Goal: Task Accomplishment & Management: Manage account settings

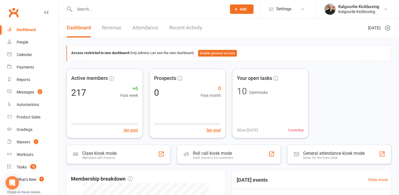
click at [128, 8] on input "text" at bounding box center [148, 9] width 150 height 8
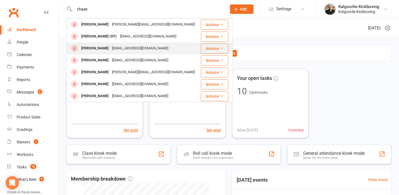
type input "chase"
click at [99, 49] on div "[PERSON_NAME]" at bounding box center [94, 48] width 31 height 8
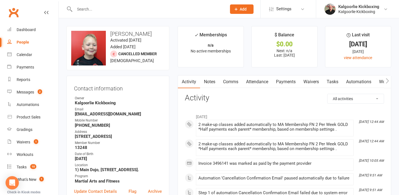
click at [282, 81] on link "Payments" at bounding box center [285, 81] width 27 height 13
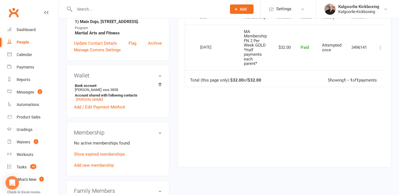
scroll to position [147, 0]
click at [115, 155] on link "Show expired memberships" at bounding box center [99, 154] width 51 height 5
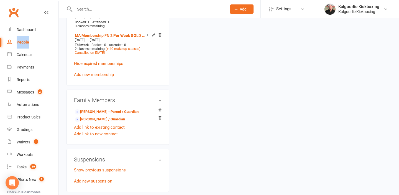
scroll to position [306, 0]
click at [99, 118] on link "James Charles - Parent / Guardian" at bounding box center [100, 119] width 50 height 6
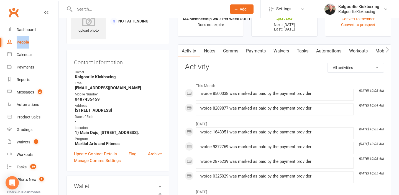
scroll to position [22, 0]
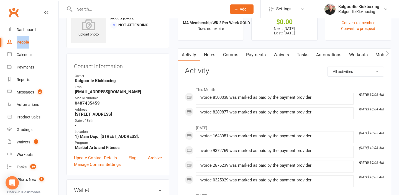
click at [259, 53] on link "Payments" at bounding box center [255, 54] width 27 height 13
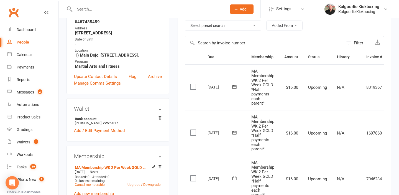
scroll to position [65, 0]
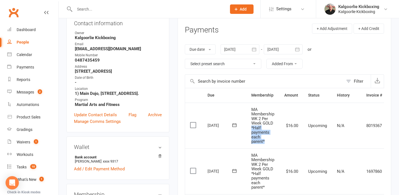
drag, startPoint x: 268, startPoint y: 140, endPoint x: 250, endPoint y: 129, distance: 21.4
click at [250, 129] on td "MA Membership WK 2 Per Week GOLD *Half payments each parent*" at bounding box center [262, 125] width 33 height 46
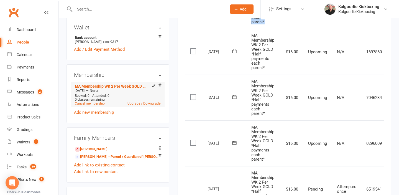
scroll to position [184, 0]
click at [99, 148] on link "Chase Charles - Child" at bounding box center [91, 150] width 33 height 6
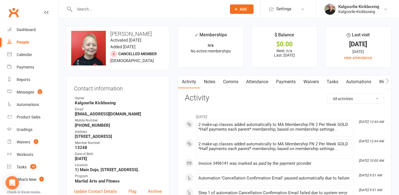
click at [284, 83] on link "Payments" at bounding box center [285, 81] width 27 height 13
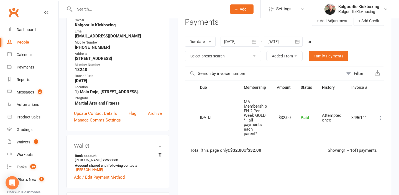
scroll to position [83, 0]
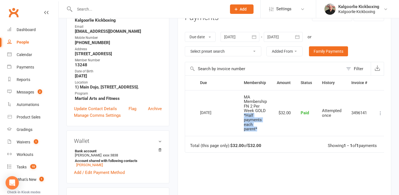
drag, startPoint x: 261, startPoint y: 129, endPoint x: 242, endPoint y: 115, distance: 23.6
click at [242, 115] on td "MA Membership FN 2 Per Week GOLD *Half payments each parent*" at bounding box center [255, 113] width 33 height 46
click at [266, 124] on td "MA Membership FN 2 Per Week GOLD *Half payments each parent*" at bounding box center [255, 113] width 33 height 46
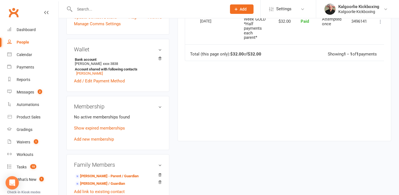
scroll to position [190, 0]
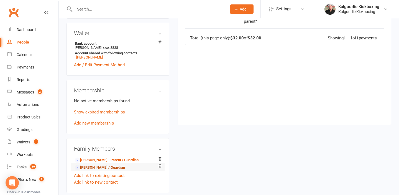
click at [107, 168] on link "James Charles - Parent / Guardian" at bounding box center [100, 168] width 50 height 6
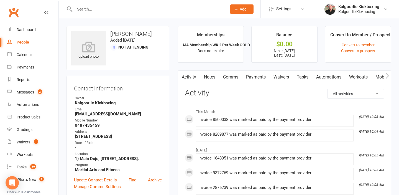
click at [256, 74] on link "Payments" at bounding box center [255, 77] width 27 height 13
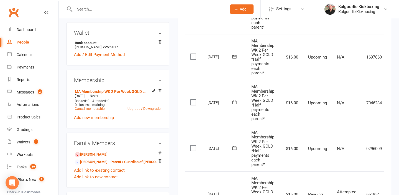
scroll to position [178, 0]
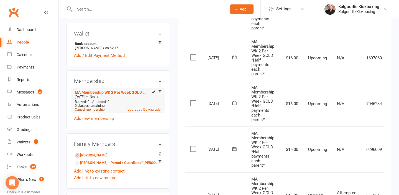
click at [94, 109] on link "Cancel membership" at bounding box center [90, 109] width 30 height 4
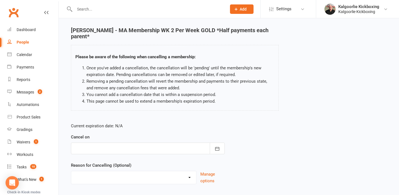
scroll to position [20, 0]
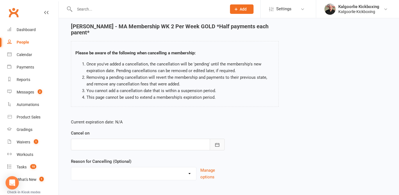
click at [216, 147] on button "button" at bounding box center [217, 144] width 15 height 12
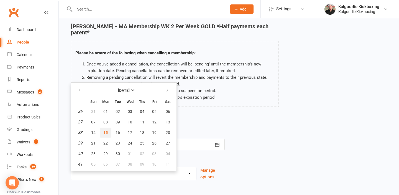
click at [107, 132] on span "15" at bounding box center [105, 132] width 4 height 4
type input "15 Sep 2025"
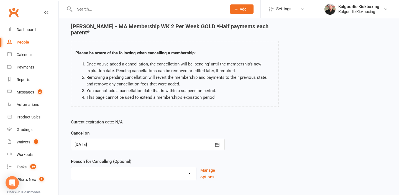
click at [184, 175] on select "Change of Membership Did not enjoy intro lesson Excessive default payments Fami…" at bounding box center [133, 172] width 125 height 11
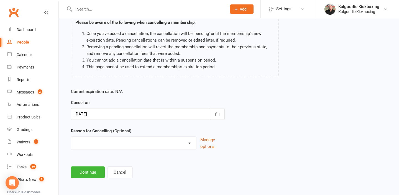
click at [188, 144] on select "Change of Membership Did not enjoy intro lesson Excessive default payments Fami…" at bounding box center [133, 142] width 125 height 11
select select "8"
click at [71, 137] on select "Change of Membership Did not enjoy intro lesson Excessive default payments Fami…" at bounding box center [133, 142] width 125 height 11
click at [93, 172] on button "Continue" at bounding box center [88, 172] width 34 height 12
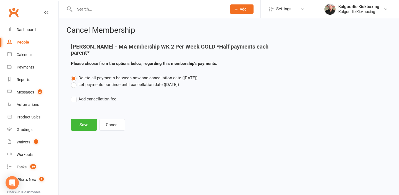
scroll to position [0, 0]
click at [88, 83] on label "Let payments continue until cancellation date (Sep 15, 2025)" at bounding box center [125, 84] width 108 height 7
click at [74, 81] on input "Let payments continue until cancellation date (Sep 15, 2025)" at bounding box center [73, 81] width 4 height 0
click at [84, 124] on button "Save" at bounding box center [84, 125] width 26 height 12
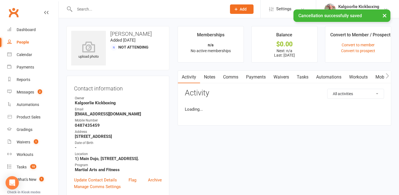
scroll to position [1, 0]
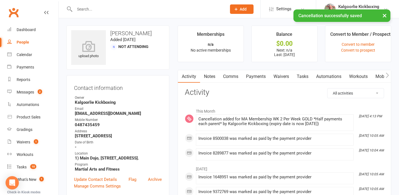
click at [256, 75] on link "Payments" at bounding box center [255, 76] width 27 height 13
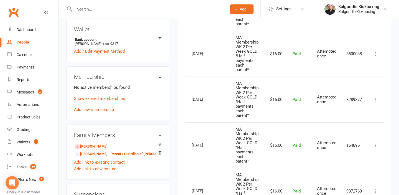
scroll to position [173, 0]
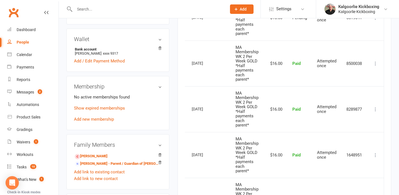
click at [376, 107] on icon at bounding box center [375, 109] width 6 height 6
click at [342, 122] on link "Refund" at bounding box center [350, 119] width 55 height 11
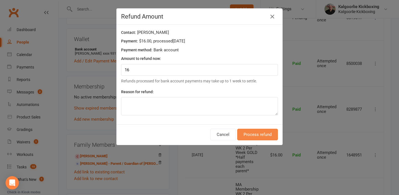
click at [258, 132] on button "Process refund" at bounding box center [257, 135] width 41 height 12
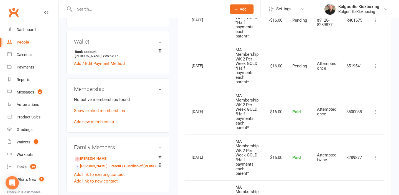
scroll to position [0, 10]
click at [374, 109] on icon at bounding box center [375, 112] width 6 height 6
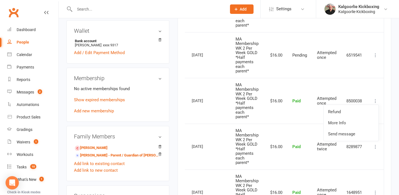
scroll to position [184, 0]
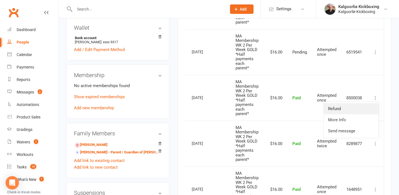
click at [347, 108] on link "Refund" at bounding box center [350, 108] width 55 height 11
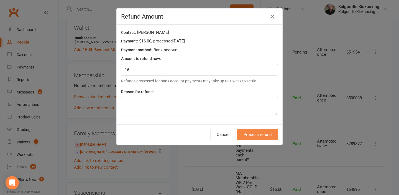
click at [263, 136] on button "Process refund" at bounding box center [257, 135] width 41 height 12
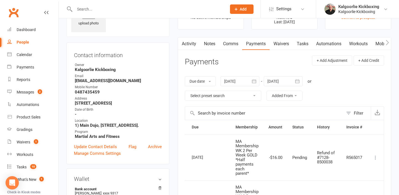
scroll to position [0, 0]
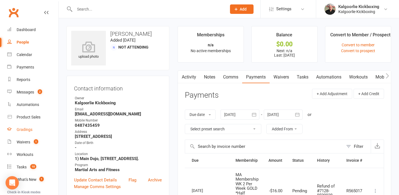
click at [25, 128] on div "Gradings" at bounding box center [25, 129] width 16 height 4
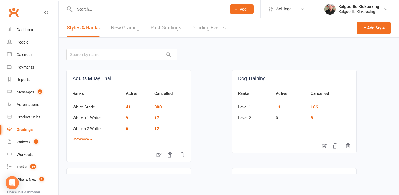
click at [205, 29] on link "Grading Events" at bounding box center [208, 27] width 33 height 19
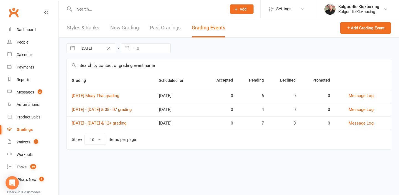
click at [116, 111] on link "21st September 03 - 04 & 05 - 07 grading" at bounding box center [102, 109] width 60 height 5
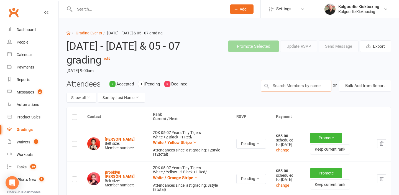
click at [294, 88] on input "text" at bounding box center [296, 86] width 71 height 12
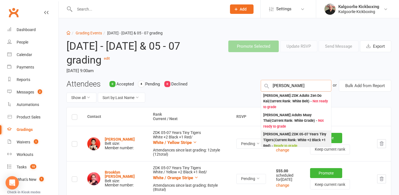
type input "curtis"
click at [285, 138] on div "Curtis Calidonna : ZDK 05-07 Years Tiny Tigers (Current Rank: White +2 Black +1…" at bounding box center [296, 139] width 66 height 17
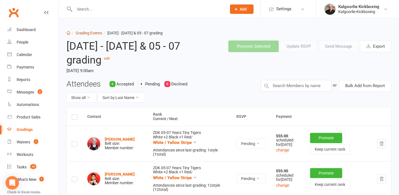
click at [94, 33] on link "Grading Events" at bounding box center [89, 33] width 26 height 4
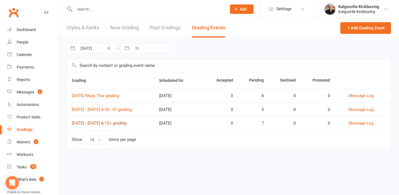
click at [121, 123] on link "21st September 08 - 11 & 12+ grading" at bounding box center [99, 122] width 55 height 5
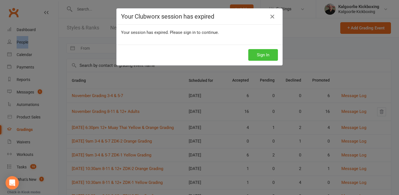
click at [258, 54] on button "Sign In" at bounding box center [263, 55] width 30 height 12
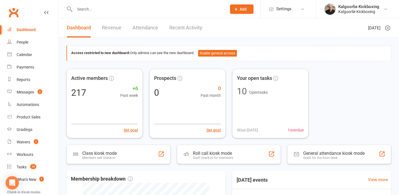
click at [102, 6] on input "text" at bounding box center [148, 9] width 150 height 8
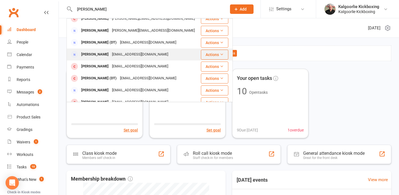
scroll to position [25, 0]
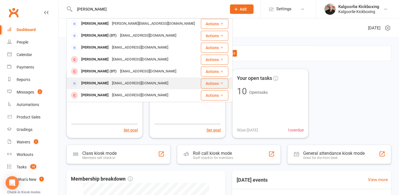
type input "jamie ch"
click at [95, 83] on div "James Charles" at bounding box center [94, 83] width 31 height 8
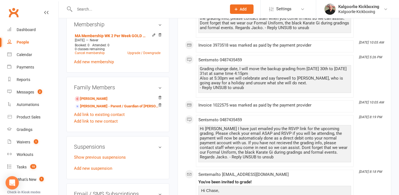
scroll to position [236, 0]
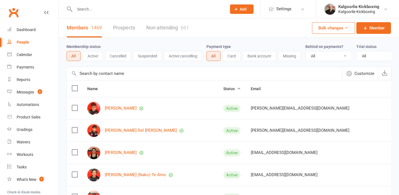
select select "100"
click at [193, 10] on input "text" at bounding box center [148, 9] width 150 height 8
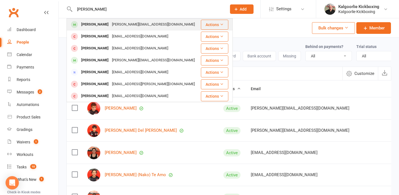
type input "ryan evans"
click at [110, 24] on div "[PERSON_NAME][EMAIL_ADDRESS][DOMAIN_NAME]" at bounding box center [153, 24] width 86 height 8
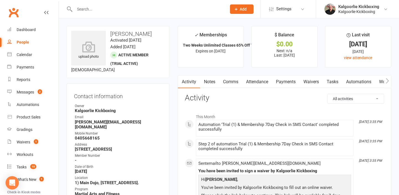
click at [284, 82] on link "Payments" at bounding box center [285, 81] width 27 height 13
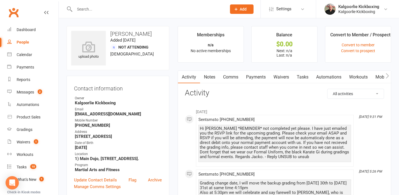
click at [255, 78] on link "Payments" at bounding box center [255, 77] width 27 height 13
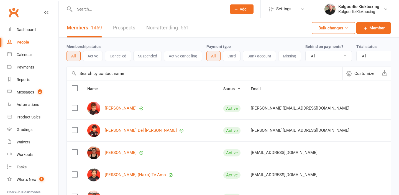
select select "100"
click at [111, 11] on input "text" at bounding box center [148, 9] width 150 height 8
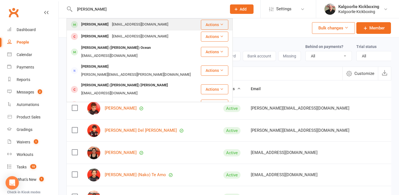
type input "joshua fan"
click at [101, 26] on div "[PERSON_NAME]" at bounding box center [94, 24] width 31 height 8
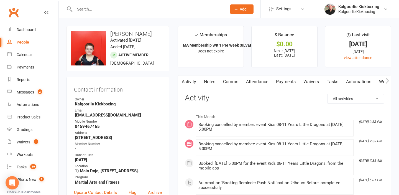
click at [285, 81] on link "Payments" at bounding box center [285, 81] width 27 height 13
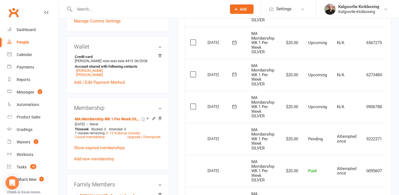
scroll to position [176, 0]
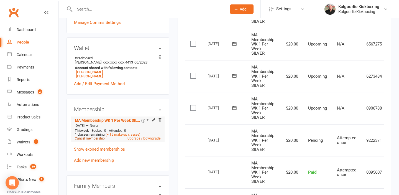
click at [96, 140] on link "Cancel membership" at bounding box center [90, 138] width 30 height 4
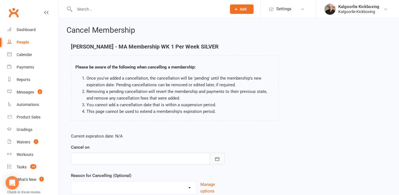
click at [218, 158] on icon "button" at bounding box center [217, 159] width 6 height 6
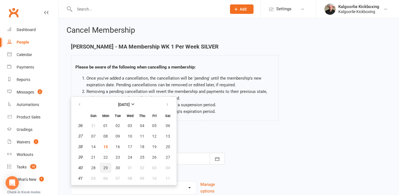
click at [103, 169] on span "29" at bounding box center [105, 167] width 4 height 4
type input "29 Sep 2025"
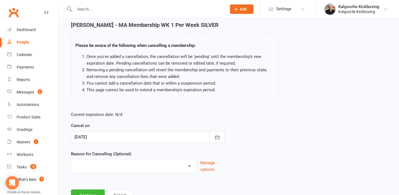
scroll to position [22, 0]
click at [108, 167] on select "Change of Membership Did not enjoy intro lesson Excessive default payments Fami…" at bounding box center [133, 164] width 125 height 11
select select "8"
click at [71, 159] on select "Change of Membership Did not enjoy intro lesson Excessive default payments Fami…" at bounding box center [133, 164] width 125 height 11
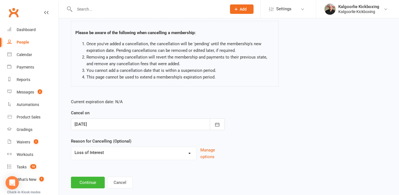
scroll to position [37, 0]
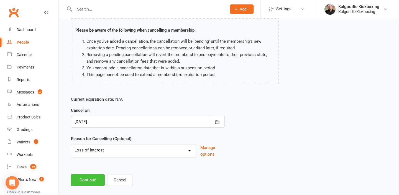
click at [93, 180] on button "Continue" at bounding box center [88, 180] width 34 height 12
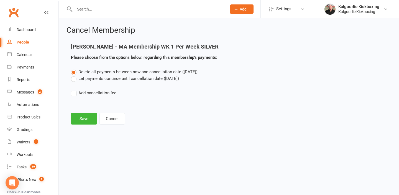
click at [74, 80] on label "Let payments continue until cancellation date (Sep 29, 2025)" at bounding box center [125, 78] width 108 height 7
click at [74, 75] on input "Let payments continue until cancellation date (Sep 29, 2025)" at bounding box center [73, 75] width 4 height 0
click at [82, 116] on button "Save" at bounding box center [84, 119] width 26 height 12
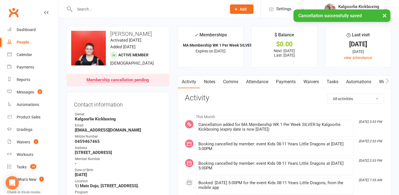
click at [257, 82] on link "Attendance" at bounding box center [257, 81] width 30 height 13
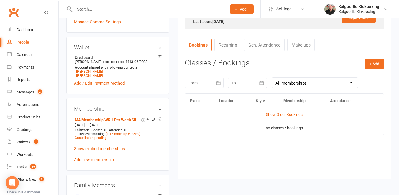
scroll to position [191, 0]
click at [277, 117] on link "Show Older Bookings" at bounding box center [284, 115] width 37 height 4
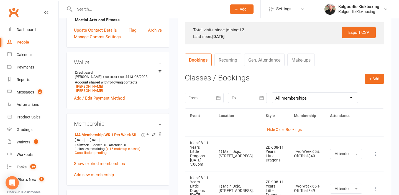
scroll to position [179, 0]
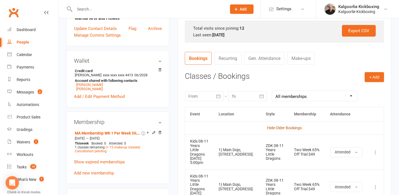
click at [277, 127] on link "Hide Older Bookings" at bounding box center [284, 127] width 35 height 4
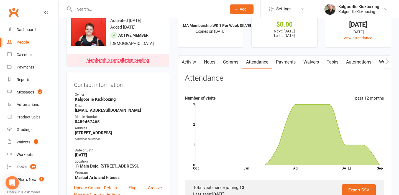
scroll to position [0, 0]
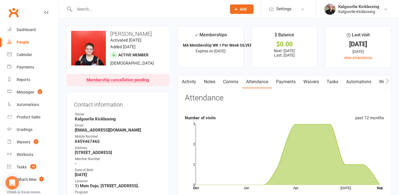
click at [287, 82] on link "Payments" at bounding box center [285, 81] width 27 height 13
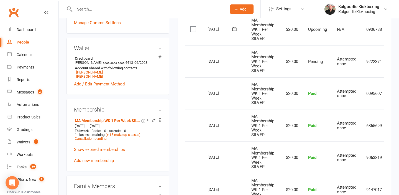
scroll to position [191, 0]
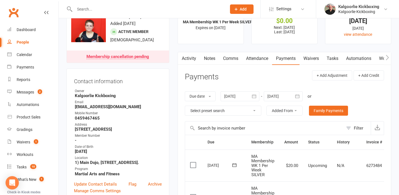
scroll to position [14, 0]
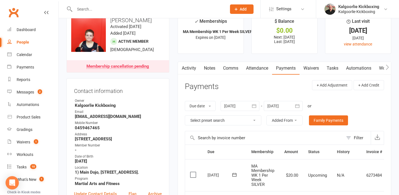
click at [191, 69] on link "Activity" at bounding box center [189, 68] width 22 height 13
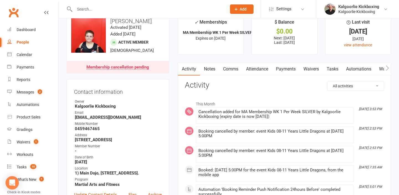
scroll to position [11, 0]
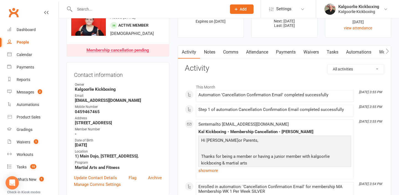
scroll to position [30, 0]
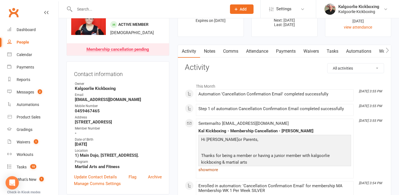
click at [205, 170] on link "show more" at bounding box center [274, 170] width 153 height 8
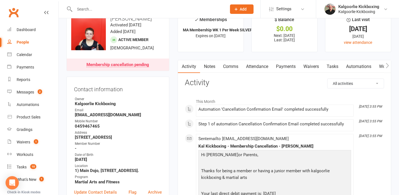
scroll to position [0, 0]
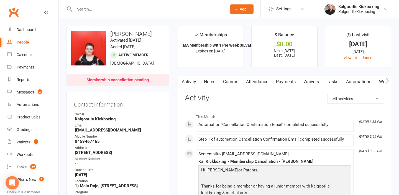
click at [108, 9] on input "text" at bounding box center [148, 9] width 150 height 8
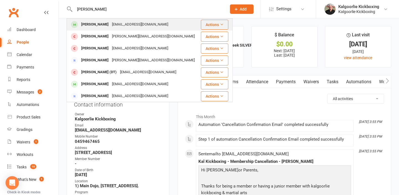
type input "[PERSON_NAME]"
click at [94, 27] on div "[PERSON_NAME]" at bounding box center [94, 24] width 31 height 8
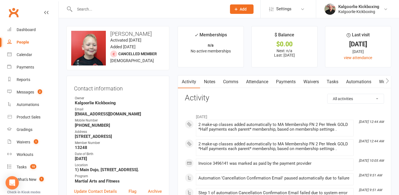
click at [283, 81] on link "Payments" at bounding box center [285, 81] width 27 height 13
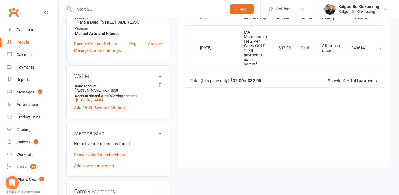
scroll to position [147, 0]
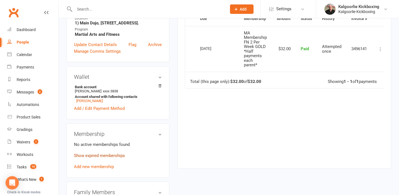
click at [101, 155] on link "Show expired memberships" at bounding box center [99, 155] width 51 height 5
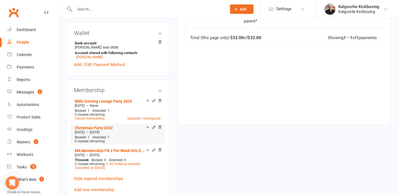
scroll to position [194, 0]
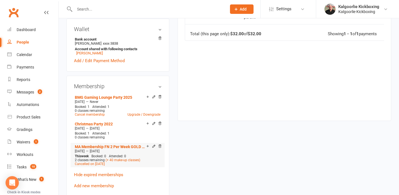
drag, startPoint x: 120, startPoint y: 150, endPoint x: 99, endPoint y: 150, distance: 20.5
click at [99, 150] on div "[DATE] — [DATE]" at bounding box center [117, 151] width 88 height 4
click at [105, 153] on div "[DATE] — [DATE]" at bounding box center [117, 151] width 88 height 4
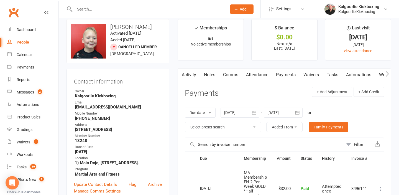
scroll to position [0, 0]
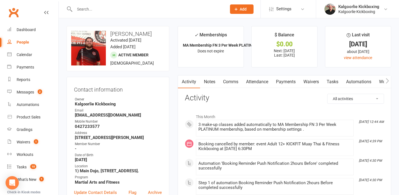
click at [282, 82] on link "Payments" at bounding box center [285, 81] width 27 height 13
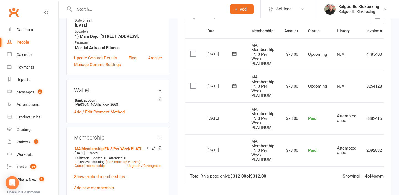
scroll to position [133, 0]
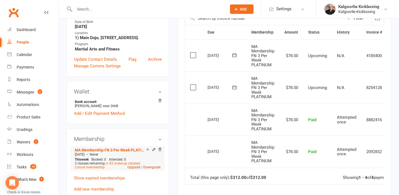
click at [135, 169] on link "Upgrade / Downgrade" at bounding box center [143, 167] width 33 height 4
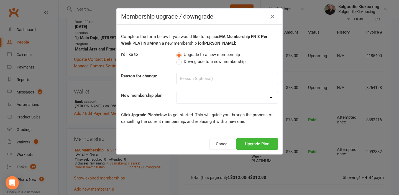
click at [180, 63] on label "Downgrade to a new membership" at bounding box center [210, 61] width 69 height 7
click at [180, 58] on input "Downgrade to a new membership" at bounding box center [178, 58] width 4 height 0
click at [194, 79] on input at bounding box center [227, 79] width 102 height 12
click at [192, 96] on select "MA Membership WK 4+ Per Week UNLIMITED MA Membership WK 3 Per Week PLATINUM MA …" at bounding box center [226, 97] width 101 height 11
select select "15"
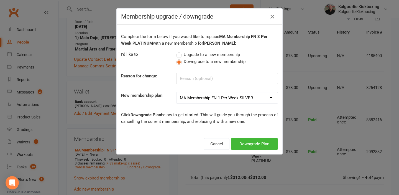
click at [176, 92] on select "MA Membership WK 4+ Per Week UNLIMITED MA Membership WK 3 Per Week PLATINUM MA …" at bounding box center [226, 97] width 101 height 11
click at [247, 142] on button "Downgrade Plan" at bounding box center [254, 144] width 47 height 12
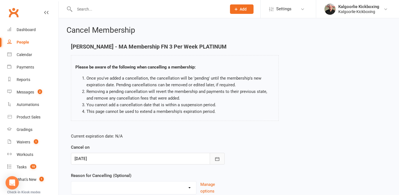
click at [216, 158] on icon "button" at bounding box center [217, 159] width 6 height 6
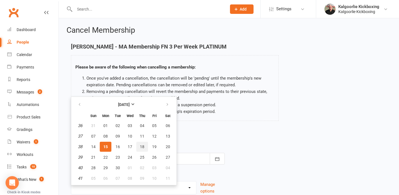
click at [141, 145] on span "18" at bounding box center [142, 146] width 4 height 4
type input "18 Sep 2025"
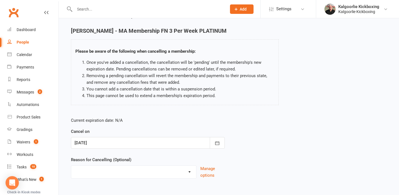
scroll to position [22, 0]
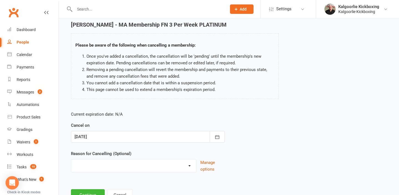
click at [139, 165] on select "Change of Membership Did not enjoy intro lesson Excessive default payments Fami…" at bounding box center [133, 164] width 125 height 11
select select "0"
click at [71, 159] on select "Change of Membership Did not enjoy intro lesson Excessive default payments Fami…" at bounding box center [133, 164] width 125 height 11
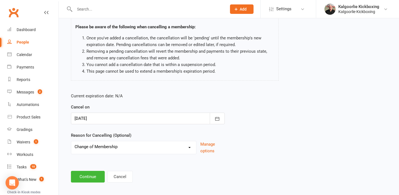
scroll to position [43, 0]
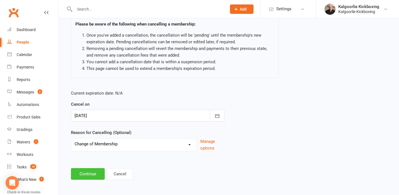
click at [93, 173] on button "Continue" at bounding box center [88, 174] width 34 height 12
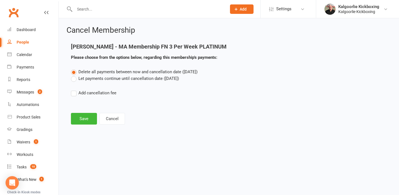
click at [74, 78] on label "Let payments continue until cancellation date (Sep 18, 2025)" at bounding box center [125, 78] width 108 height 7
click at [74, 75] on input "Let payments continue until cancellation date (Sep 18, 2025)" at bounding box center [73, 75] width 4 height 0
click at [82, 116] on button "Save" at bounding box center [84, 119] width 26 height 12
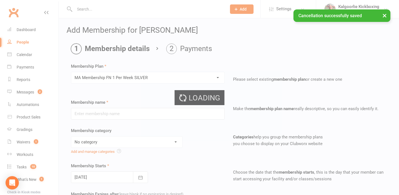
type input "MA Membership FN 1 Per Week SILVER"
select select "3"
type input "0"
type input "1"
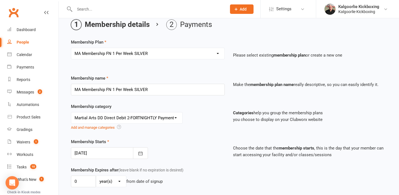
scroll to position [26, 0]
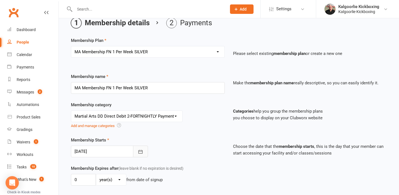
click at [138, 150] on icon "button" at bounding box center [141, 152] width 6 height 6
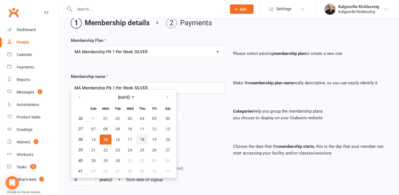
click at [143, 141] on span "18" at bounding box center [142, 139] width 4 height 4
type input "18 Sep 2025"
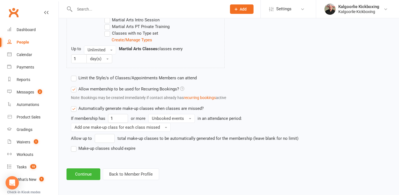
scroll to position [327, 0]
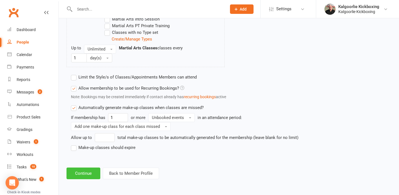
click at [84, 172] on button "Continue" at bounding box center [83, 173] width 34 height 12
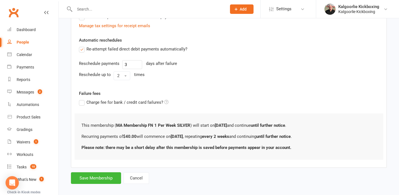
scroll to position [186, 0]
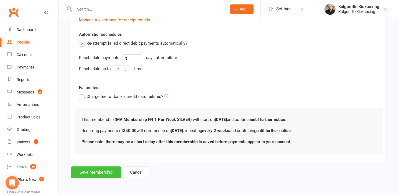
click at [100, 173] on button "Save Membership" at bounding box center [96, 172] width 50 height 12
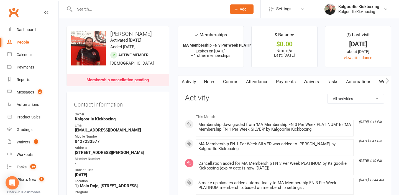
click at [282, 81] on link "Payments" at bounding box center [285, 81] width 27 height 13
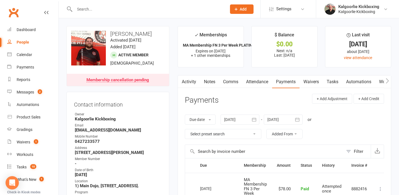
click at [254, 83] on link "Attendance" at bounding box center [257, 81] width 30 height 13
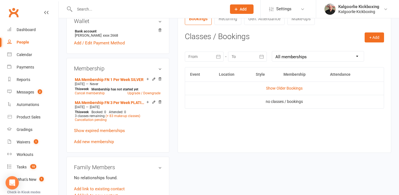
scroll to position [219, 0]
click at [277, 89] on link "Show Older Bookings" at bounding box center [284, 87] width 37 height 4
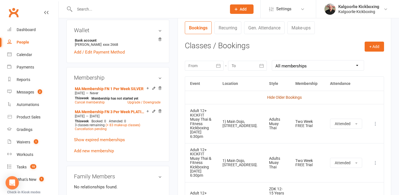
scroll to position [210, 0]
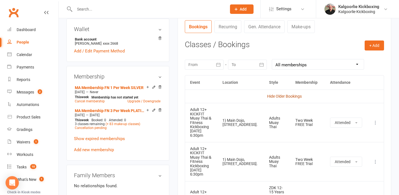
click at [276, 96] on link "Hide Older Bookings" at bounding box center [284, 96] width 35 height 4
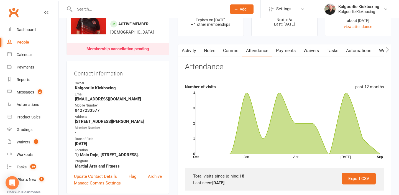
scroll to position [24, 0]
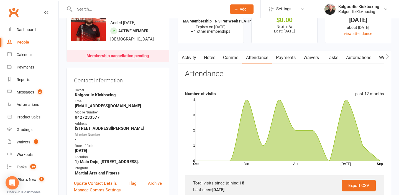
click at [192, 59] on link "Activity" at bounding box center [189, 57] width 22 height 13
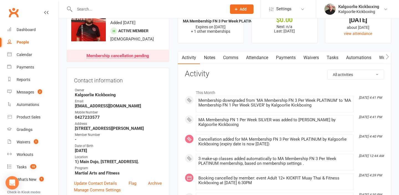
click at [231, 57] on link "Comms" at bounding box center [230, 57] width 23 height 13
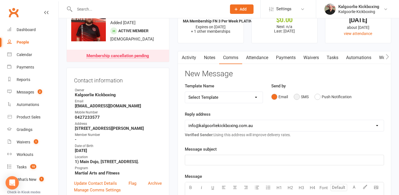
click at [298, 97] on button "SMS" at bounding box center [301, 96] width 15 height 11
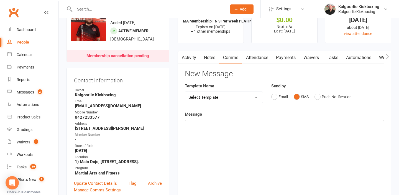
click at [256, 97] on select "Select Template [Email] Development Day Sparring & BJJ [Email] Dog Training Lev…" at bounding box center [224, 97] width 78 height 11
click at [275, 98] on button "Email" at bounding box center [279, 96] width 17 height 11
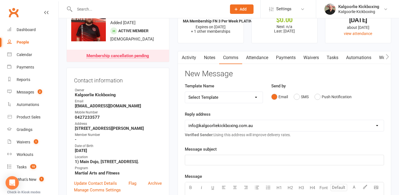
click at [236, 97] on select "Select Template [Email] Development Day Sparring & BJJ [Email] Dog Training Lev…" at bounding box center [224, 97] width 78 height 11
select select "7"
click at [185, 92] on select "Select Template [Email] Development Day Sparring & BJJ [Email] Dog Training Lev…" at bounding box center [224, 97] width 78 height 11
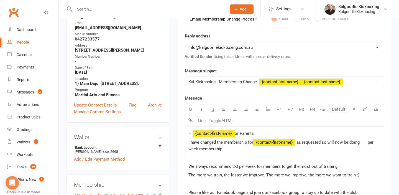
scroll to position [107, 0]
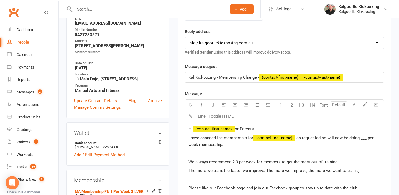
click at [368, 138] on span "as requested so will now be doing ___ per week membership." at bounding box center [281, 141] width 186 height 12
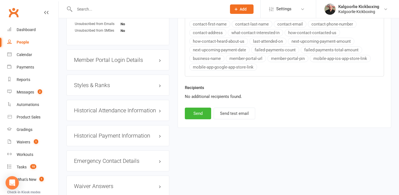
scroll to position [477, 0]
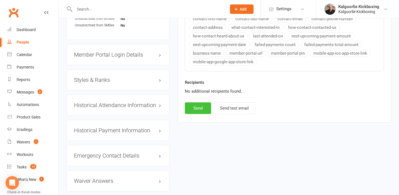
click at [199, 106] on button "Send" at bounding box center [198, 108] width 26 height 12
select select
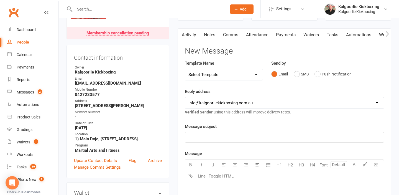
scroll to position [0, 0]
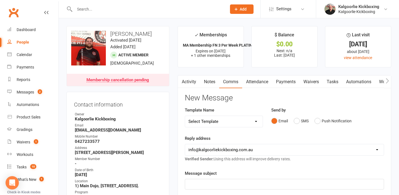
click at [191, 83] on link "Activity" at bounding box center [189, 81] width 22 height 13
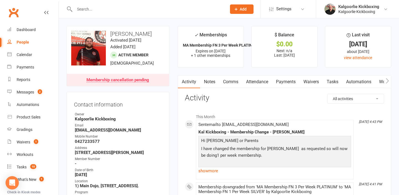
click at [282, 81] on link "Payments" at bounding box center [285, 81] width 27 height 13
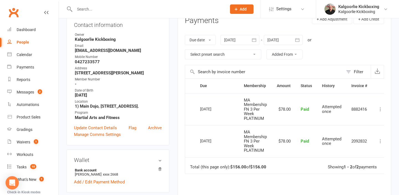
scroll to position [79, 0]
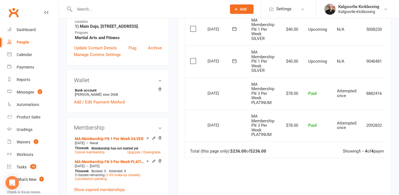
scroll to position [154, 0]
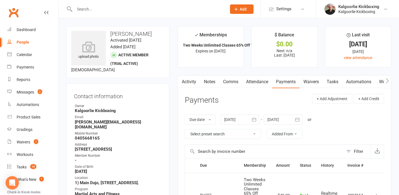
click at [141, 8] on input "text" at bounding box center [148, 9] width 150 height 8
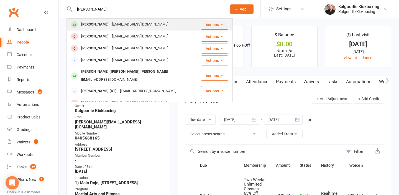
type input "[PERSON_NAME]"
click at [106, 27] on div "[PERSON_NAME]" at bounding box center [94, 24] width 31 height 8
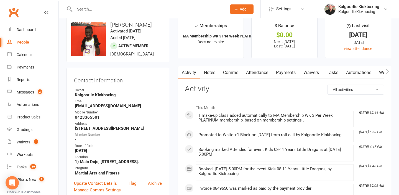
scroll to position [11, 0]
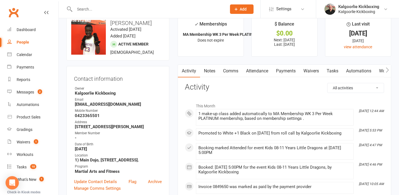
click at [262, 72] on link "Attendance" at bounding box center [257, 71] width 30 height 13
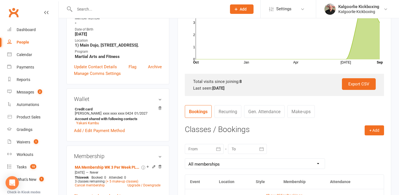
scroll to position [127, 0]
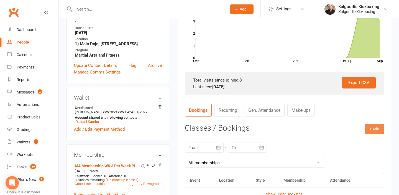
click at [376, 131] on button "+ Add" at bounding box center [373, 129] width 19 height 10
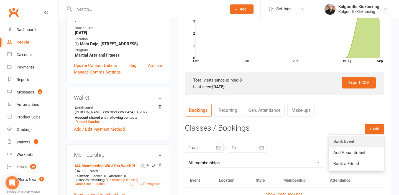
click at [342, 142] on link "Book Event" at bounding box center [356, 141] width 55 height 11
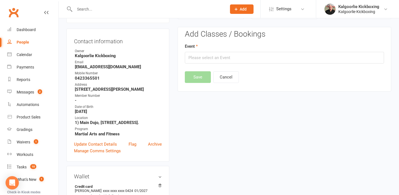
scroll to position [47, 0]
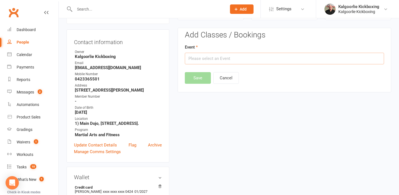
click at [297, 58] on input "text" at bounding box center [284, 59] width 199 height 12
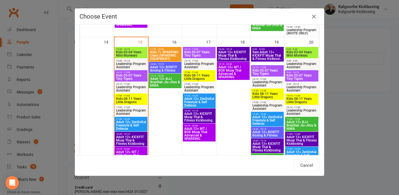
scroll to position [314, 0]
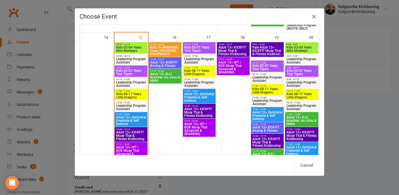
click at [131, 93] on span "Kids 08-11 Years Little Dragons" at bounding box center [131, 95] width 30 height 7
type input "Kids 08-11 Years Little Dragons - [DATE] 5:00:00 PM"
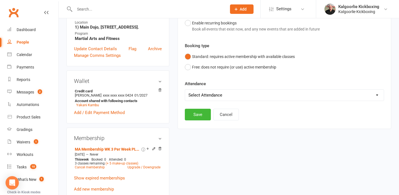
scroll to position [145, 0]
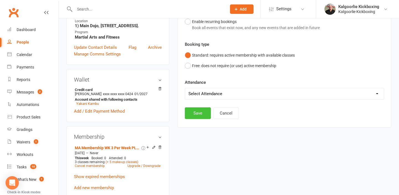
click at [201, 113] on button "Save" at bounding box center [198, 113] width 26 height 12
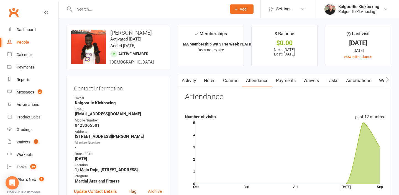
scroll to position [0, 0]
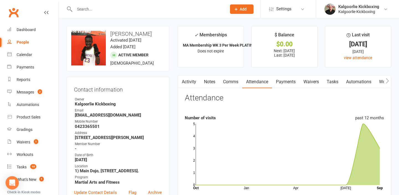
click at [133, 8] on input "text" at bounding box center [148, 9] width 150 height 8
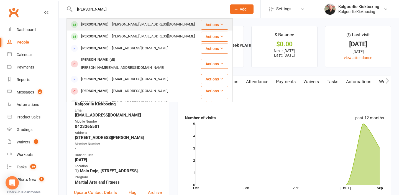
type input "[PERSON_NAME]"
click at [113, 23] on div "[PERSON_NAME][EMAIL_ADDRESS][DOMAIN_NAME]" at bounding box center [153, 24] width 86 height 8
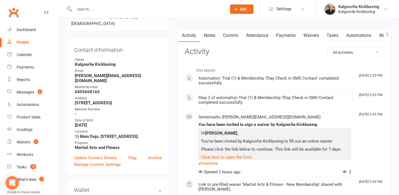
scroll to position [49, 0]
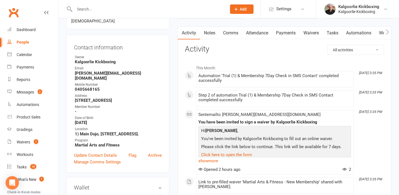
click at [284, 32] on link "Payments" at bounding box center [285, 33] width 27 height 13
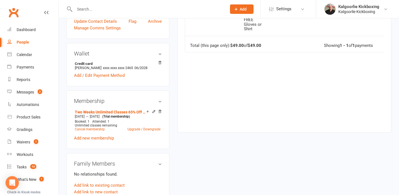
scroll to position [183, 0]
click at [91, 127] on link "Cancel membership" at bounding box center [90, 129] width 30 height 4
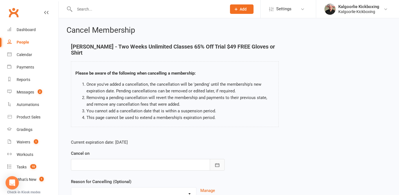
click at [215, 162] on icon "button" at bounding box center [217, 165] width 6 height 6
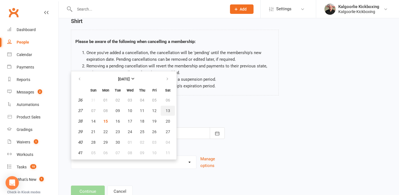
scroll to position [45, 0]
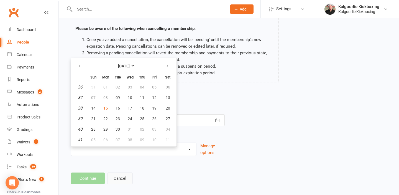
click at [124, 172] on button "Cancel" at bounding box center [119, 178] width 25 height 12
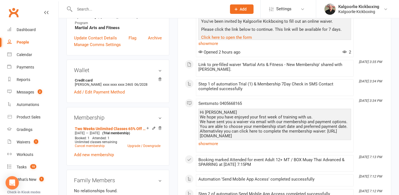
scroll to position [167, 0]
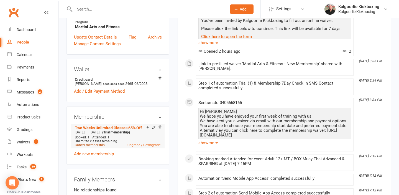
click at [97, 143] on link "Cancel membership" at bounding box center [90, 145] width 30 height 4
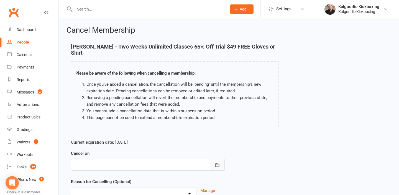
click at [216, 162] on icon "button" at bounding box center [217, 165] width 6 height 6
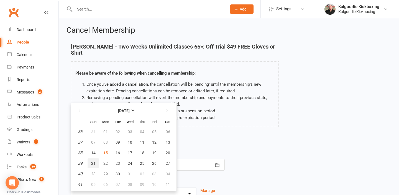
click at [93, 161] on span "21" at bounding box center [93, 163] width 4 height 4
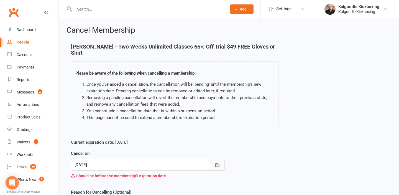
click at [218, 163] on icon "button" at bounding box center [217, 165] width 4 height 4
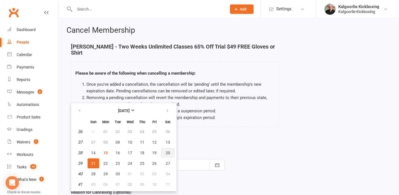
click at [168, 150] on span "20" at bounding box center [168, 152] width 4 height 4
type input "[DATE]"
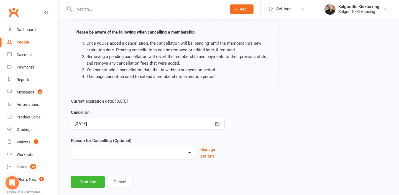
scroll to position [45, 0]
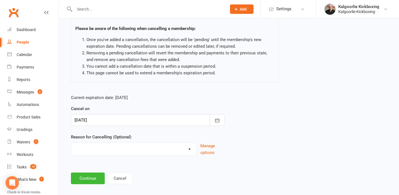
click at [165, 145] on select "Change of Membership Did not enjoy intro lesson Excessive default payments Fami…" at bounding box center [133, 148] width 125 height 11
select select "8"
click at [71, 143] on select "Change of Membership Did not enjoy intro lesson Excessive default payments Fami…" at bounding box center [133, 148] width 125 height 11
click at [89, 172] on button "Continue" at bounding box center [88, 178] width 34 height 12
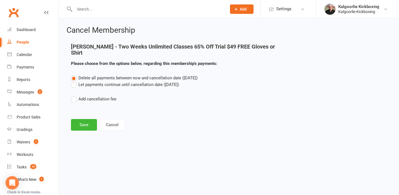
click at [74, 81] on label "Let payments continue until cancellation date ([DATE])" at bounding box center [125, 84] width 108 height 7
click at [74, 81] on input "Let payments continue until cancellation date ([DATE])" at bounding box center [73, 81] width 4 height 0
click at [83, 120] on button "Save" at bounding box center [84, 125] width 26 height 12
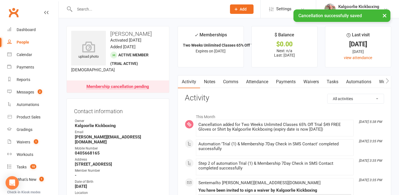
click at [284, 83] on link "Payments" at bounding box center [285, 81] width 27 height 13
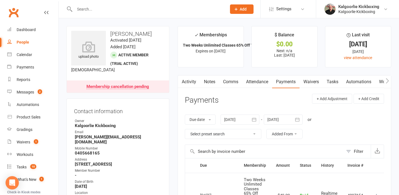
click at [190, 82] on link "Activity" at bounding box center [189, 81] width 22 height 13
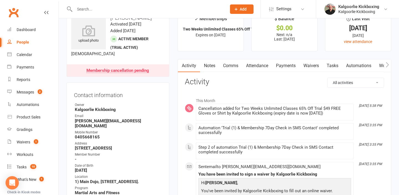
scroll to position [15, 0]
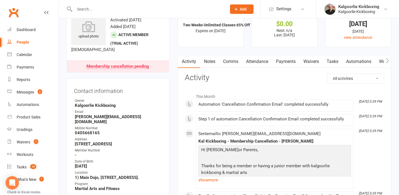
scroll to position [22, 0]
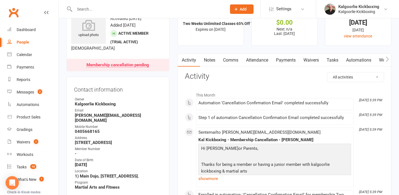
click at [110, 9] on input "text" at bounding box center [148, 9] width 150 height 8
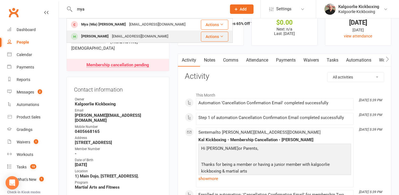
type input "mya"
click at [106, 36] on div "[PERSON_NAME]" at bounding box center [94, 36] width 31 height 8
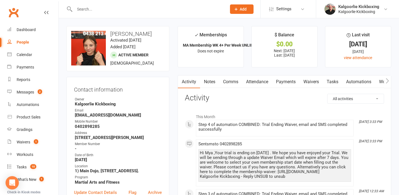
click at [256, 81] on link "Attendance" at bounding box center [257, 81] width 30 height 13
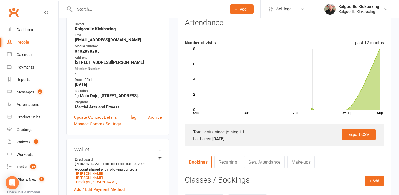
scroll to position [79, 0]
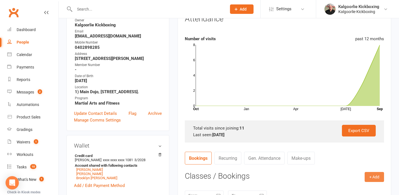
click at [374, 176] on button "+ Add" at bounding box center [373, 177] width 19 height 10
click at [351, 189] on link "Book Event" at bounding box center [356, 189] width 55 height 11
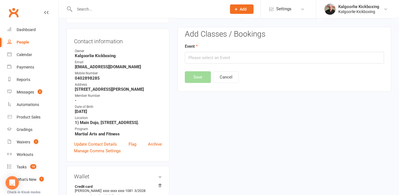
scroll to position [47, 0]
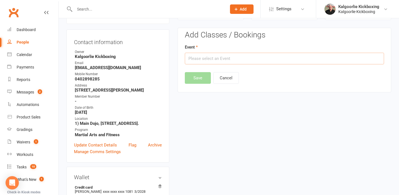
click at [227, 59] on input "text" at bounding box center [284, 59] width 199 height 12
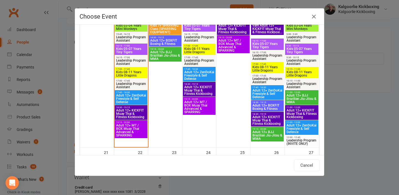
scroll to position [336, 0]
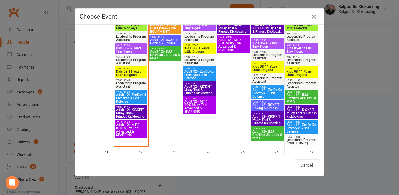
click at [130, 96] on span "Adult 12+ ZenDoKai Freestyle & Self Defense" at bounding box center [131, 98] width 30 height 10
type input "Adult 12+ ZenDoKai Freestyle & Self Defense - Sep 15, 2025 5:45:00 PM"
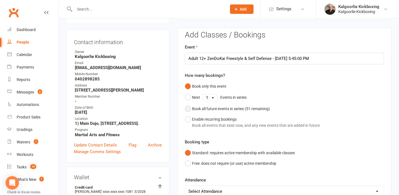
click at [189, 110] on button "Book all future events in series ( 51 remaining)" at bounding box center [227, 108] width 85 height 11
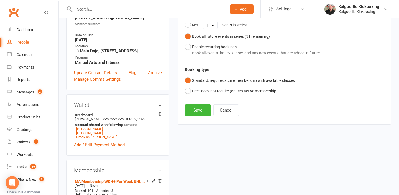
scroll to position [125, 0]
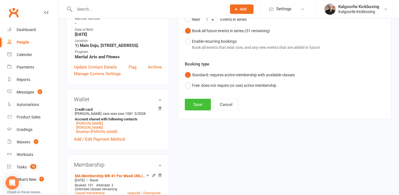
click at [198, 105] on button "Save" at bounding box center [198, 105] width 26 height 12
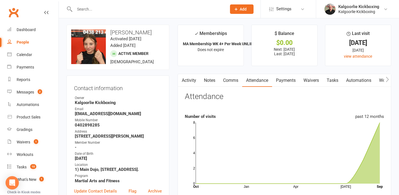
scroll to position [0, 0]
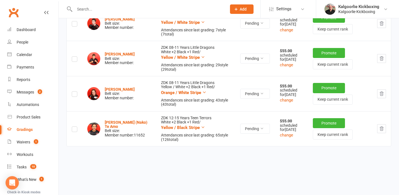
scroll to position [228, 0]
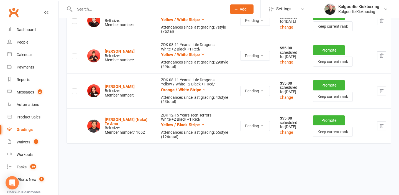
click at [382, 126] on icon "button" at bounding box center [382, 126] width 4 height 4
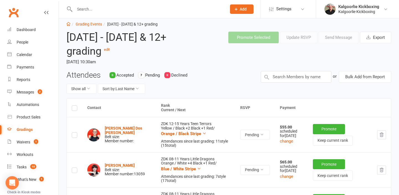
scroll to position [0, 0]
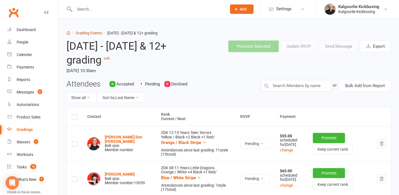
click at [79, 34] on link "Grading Events" at bounding box center [89, 33] width 26 height 4
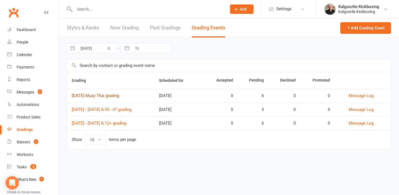
click at [96, 96] on link "19th September Muay Thai grading" at bounding box center [95, 95] width 47 height 5
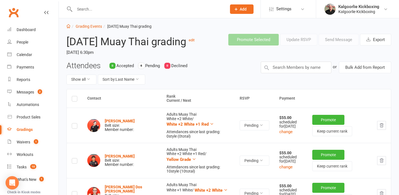
scroll to position [7, 0]
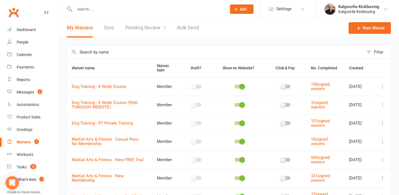
click at [140, 27] on link "Pending Review 1" at bounding box center [145, 27] width 41 height 19
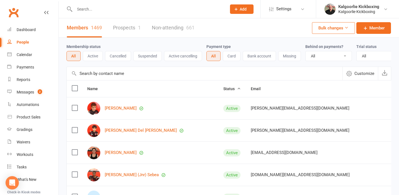
select select "100"
click at [121, 13] on div at bounding box center [144, 9] width 156 height 18
click at [110, 6] on input "text" at bounding box center [148, 9] width 150 height 8
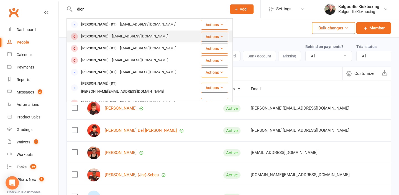
type input "dion"
click at [101, 35] on div "[PERSON_NAME]" at bounding box center [94, 36] width 31 height 8
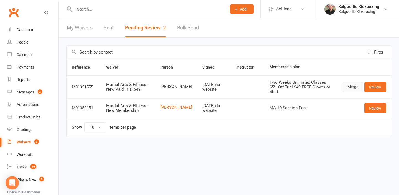
click at [355, 83] on link "Merge" at bounding box center [353, 87] width 20 height 10
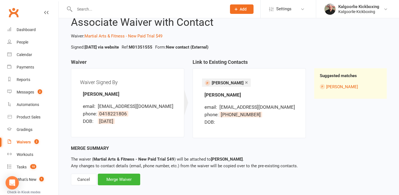
scroll to position [25, 0]
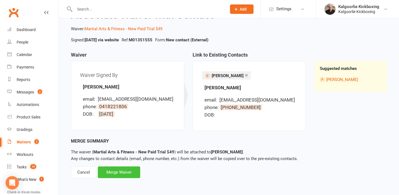
click at [115, 170] on div "Merge Waiver" at bounding box center [119, 172] width 42 height 12
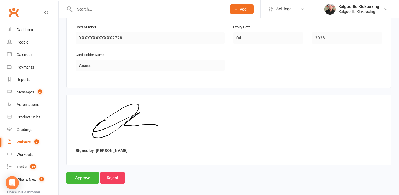
scroll to position [617, 0]
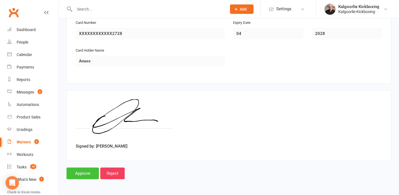
click at [78, 171] on input "Approve" at bounding box center [82, 173] width 32 height 12
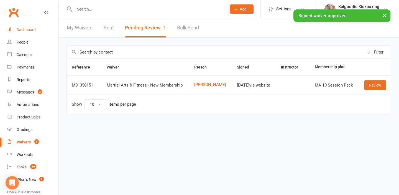
click at [28, 30] on div "Dashboard" at bounding box center [26, 29] width 19 height 4
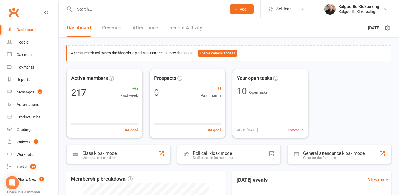
click at [183, 30] on link "Recent Activity" at bounding box center [185, 27] width 33 height 19
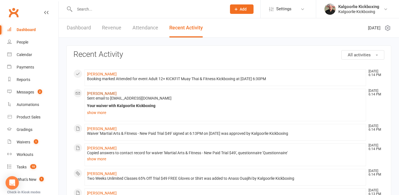
click at [104, 94] on link "[PERSON_NAME]" at bounding box center [102, 93] width 30 height 4
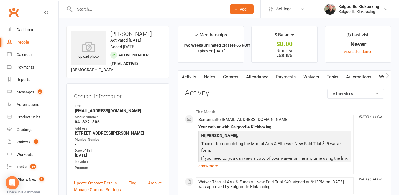
click at [281, 75] on link "Payments" at bounding box center [285, 77] width 27 height 13
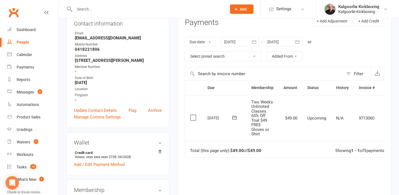
scroll to position [0, 12]
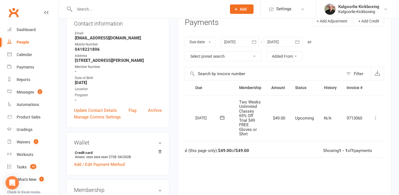
click at [377, 120] on icon at bounding box center [376, 118] width 6 height 6
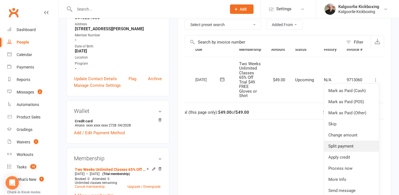
scroll to position [105, 0]
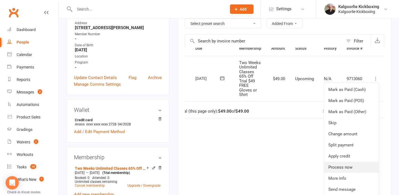
click at [340, 167] on link "Process now" at bounding box center [351, 166] width 55 height 11
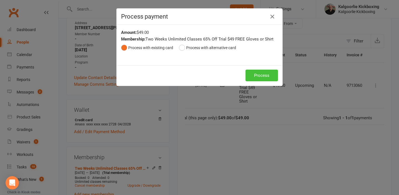
click at [257, 75] on button "Process" at bounding box center [261, 76] width 32 height 12
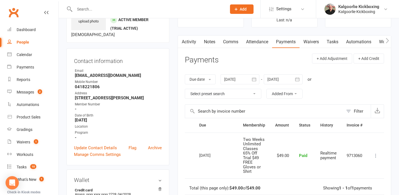
scroll to position [26, 0]
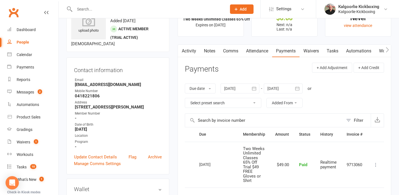
click at [259, 50] on link "Attendance" at bounding box center [257, 51] width 30 height 13
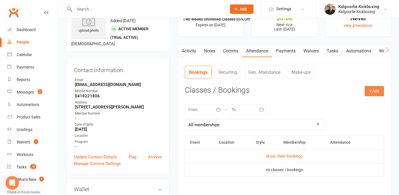
click at [375, 93] on button "+ Add" at bounding box center [373, 91] width 19 height 10
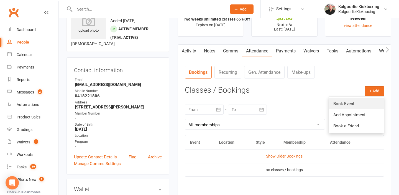
click at [350, 103] on link "Book Event" at bounding box center [356, 103] width 55 height 11
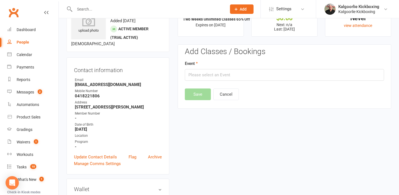
scroll to position [43, 0]
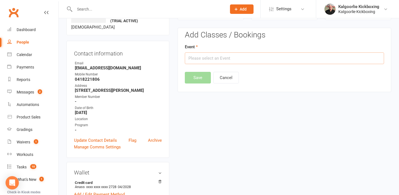
click at [234, 58] on input "text" at bounding box center [284, 58] width 199 height 12
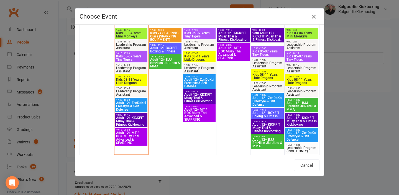
scroll to position [328, 0]
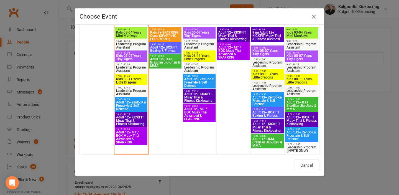
click at [133, 117] on span "Adult 12+ KICKFIT Muay Thai & Fitness Kickboxing" at bounding box center [131, 120] width 30 height 10
type input "Adult 12+ KICKFIT Muay Thai & Fitness Kickboxing - [DATE] 6:30:00 PM"
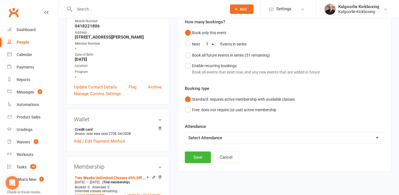
scroll to position [106, 0]
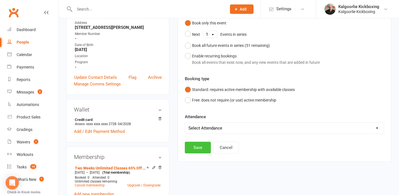
click at [197, 146] on button "Save" at bounding box center [198, 148] width 26 height 12
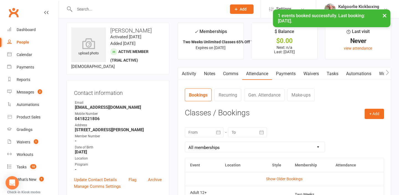
scroll to position [0, 0]
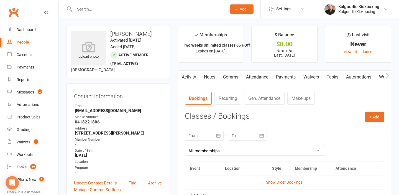
click at [230, 77] on link "Comms" at bounding box center [230, 77] width 23 height 13
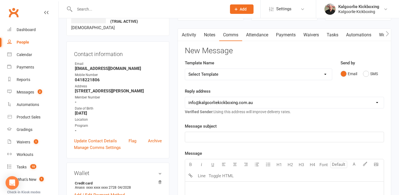
scroll to position [51, 0]
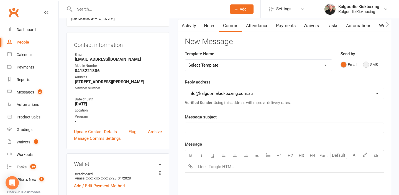
click at [368, 65] on button "SMS" at bounding box center [370, 64] width 15 height 11
